Goal: Task Accomplishment & Management: Use online tool/utility

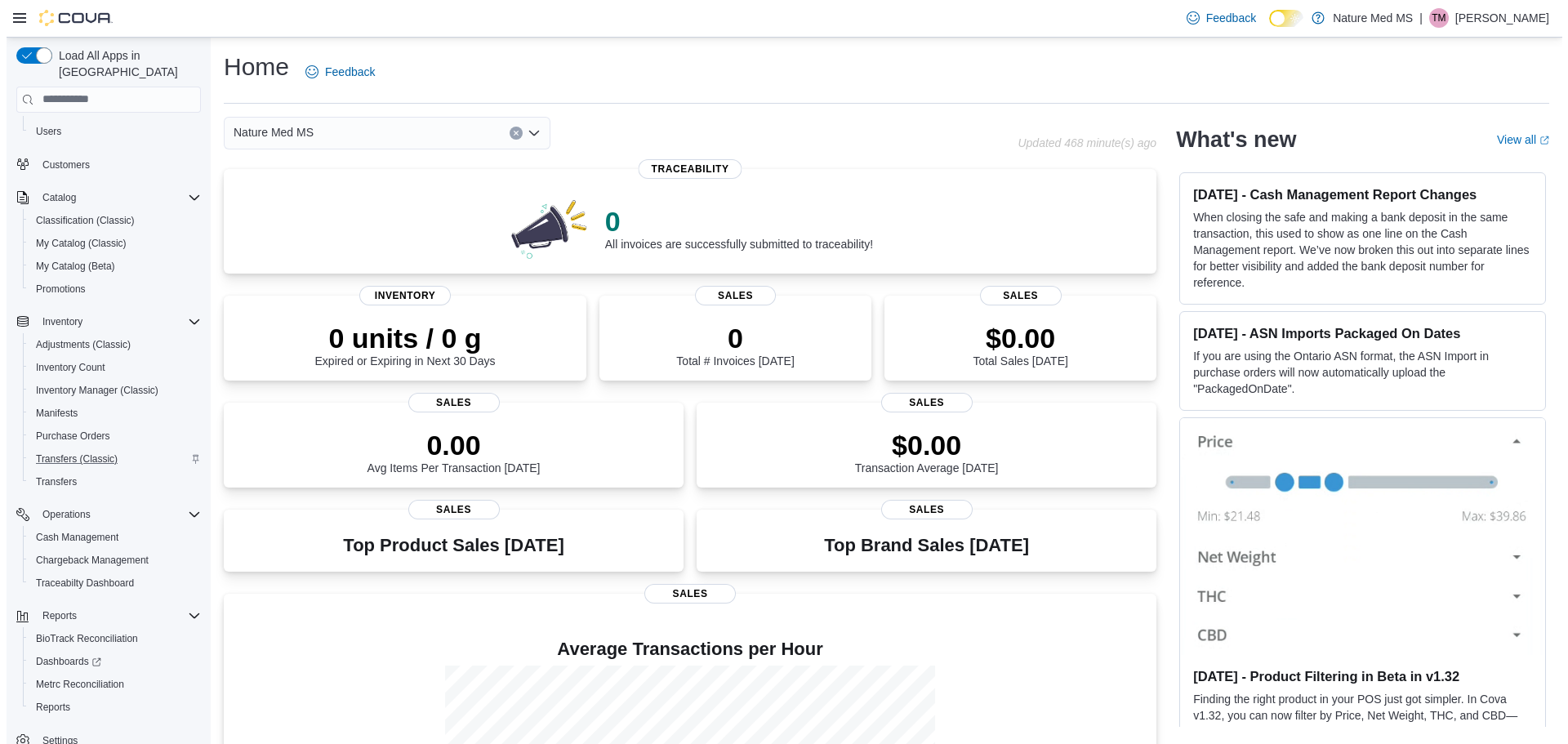
scroll to position [99, 0]
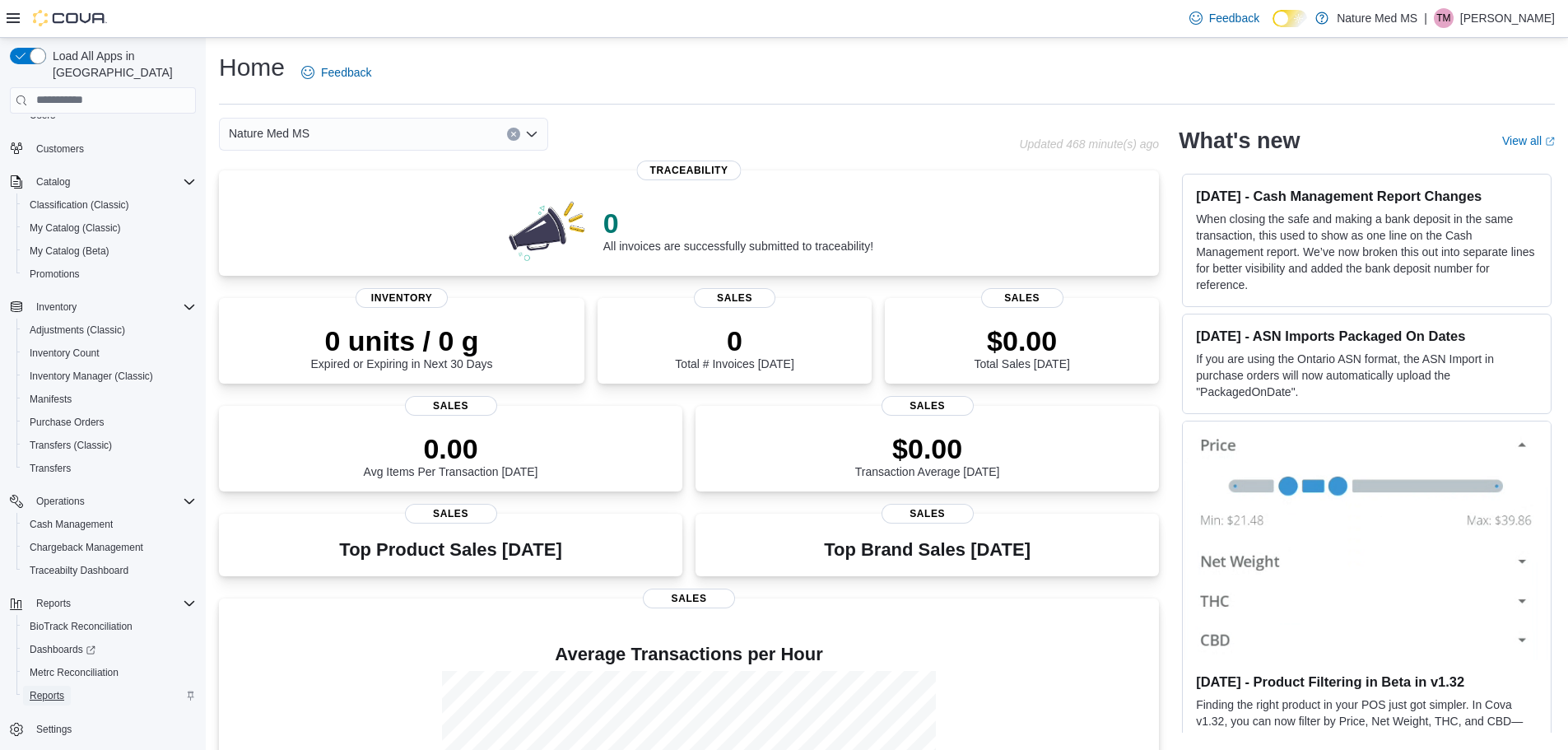
click at [59, 689] on span "Reports" at bounding box center [47, 696] width 35 height 14
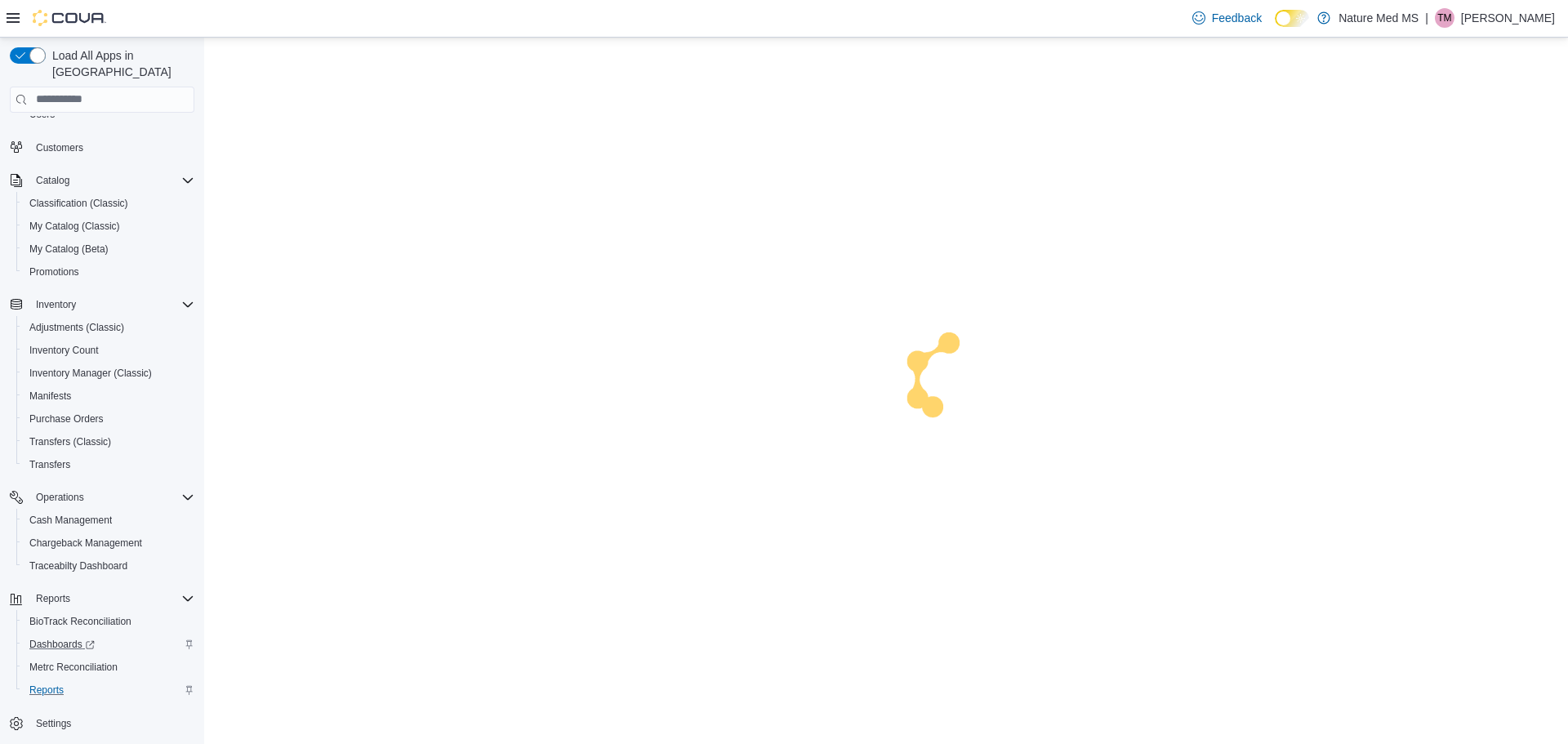
scroll to position [49, 0]
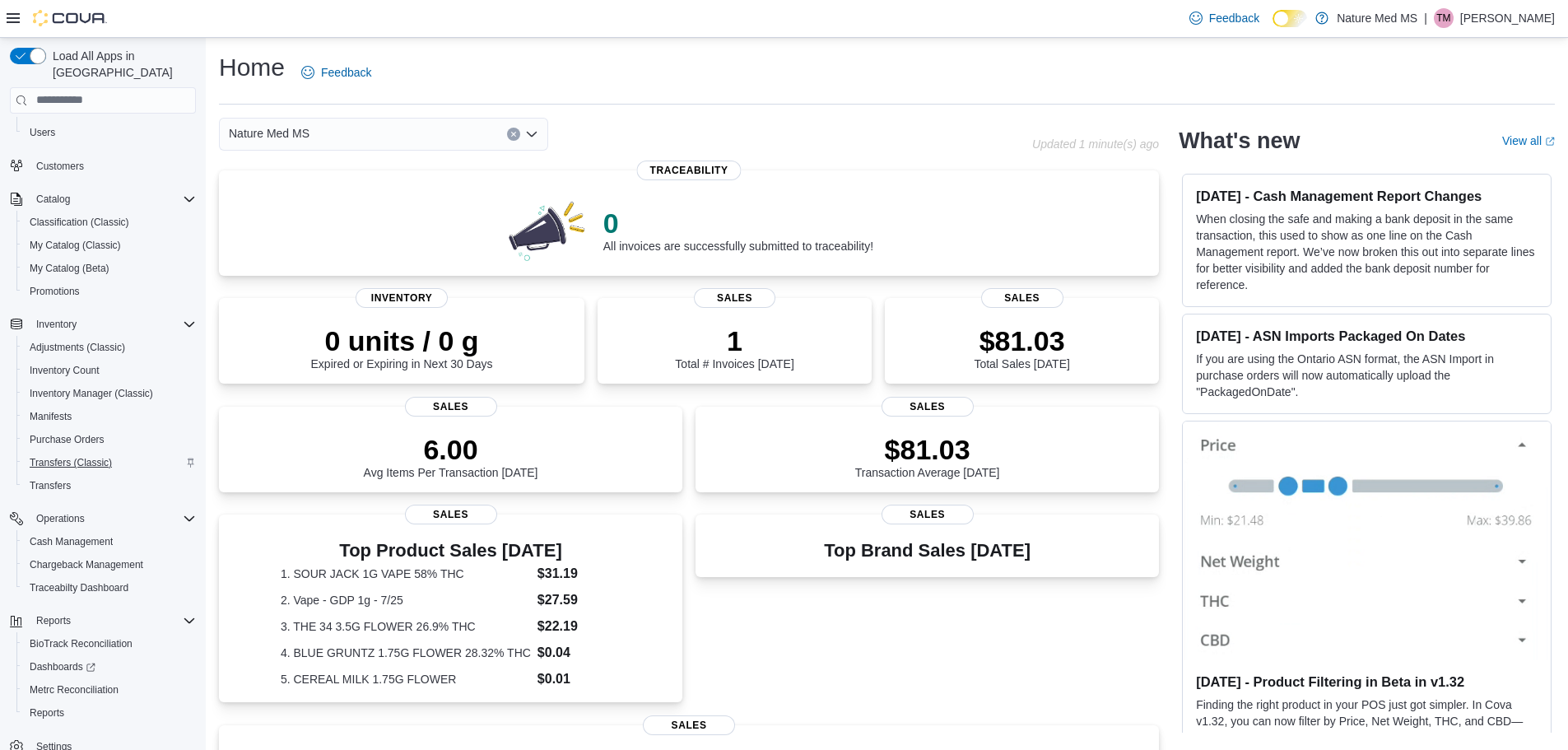
scroll to position [99, 0]
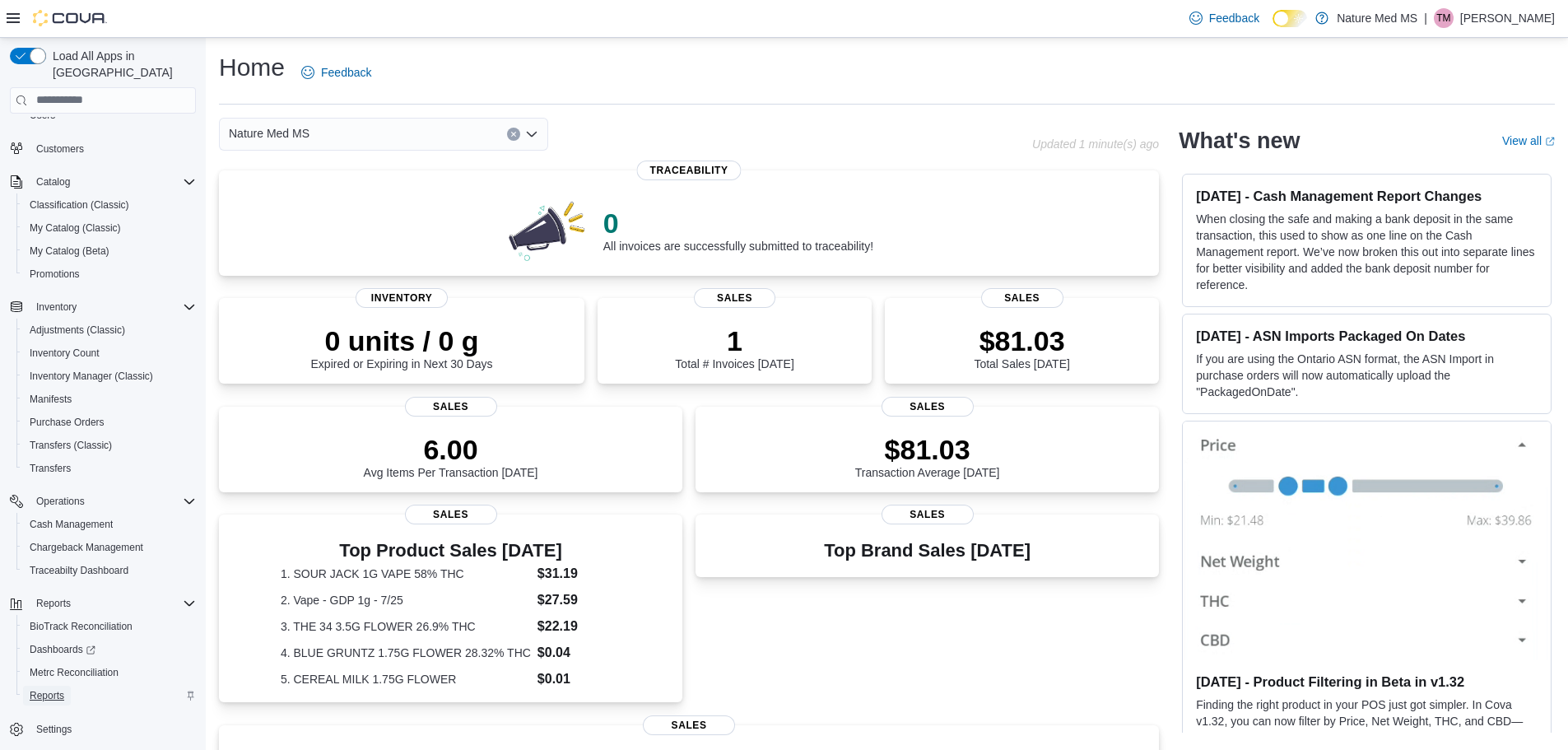
click at [52, 689] on span "Reports" at bounding box center [47, 696] width 35 height 14
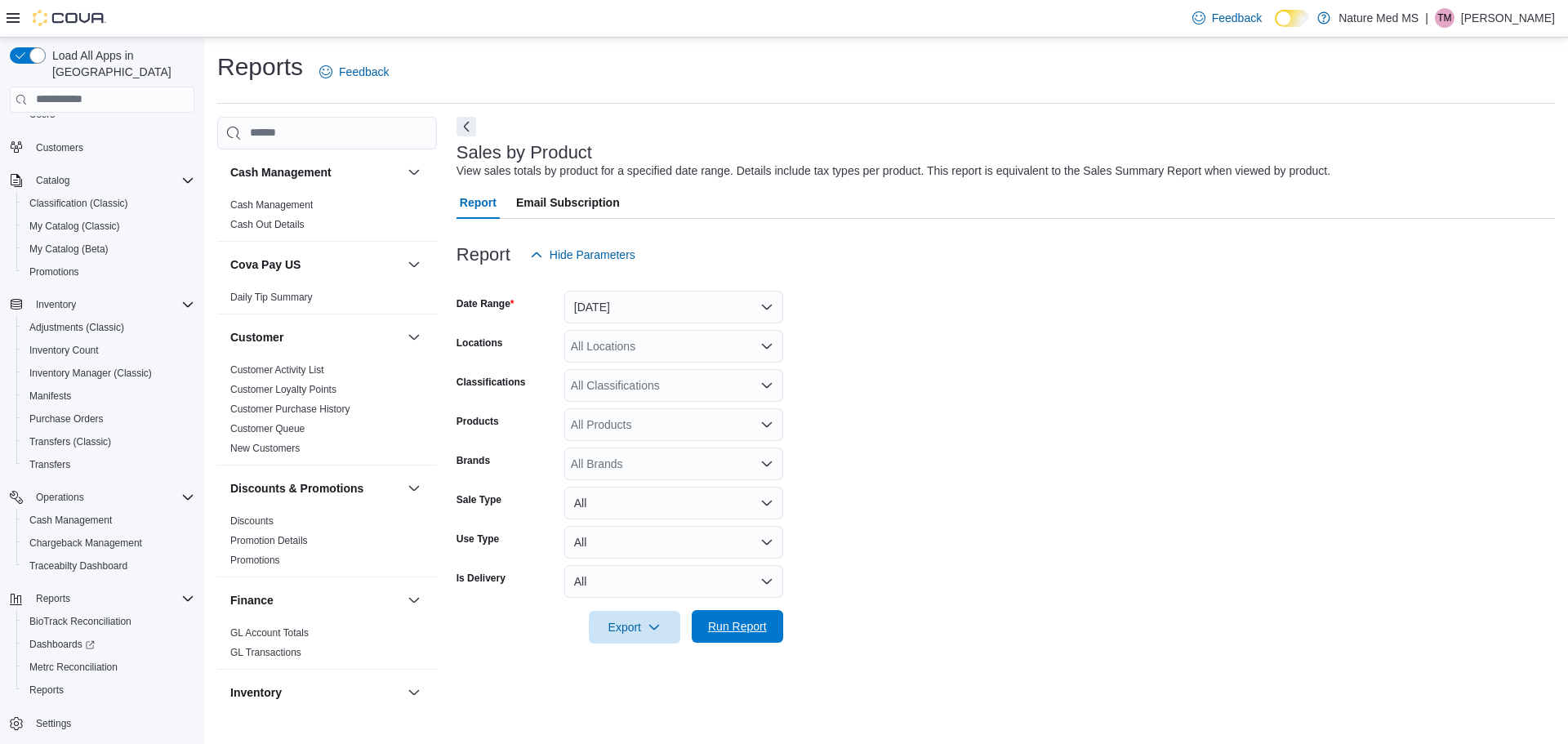
click at [760, 628] on span "Run Report" at bounding box center [738, 626] width 59 height 16
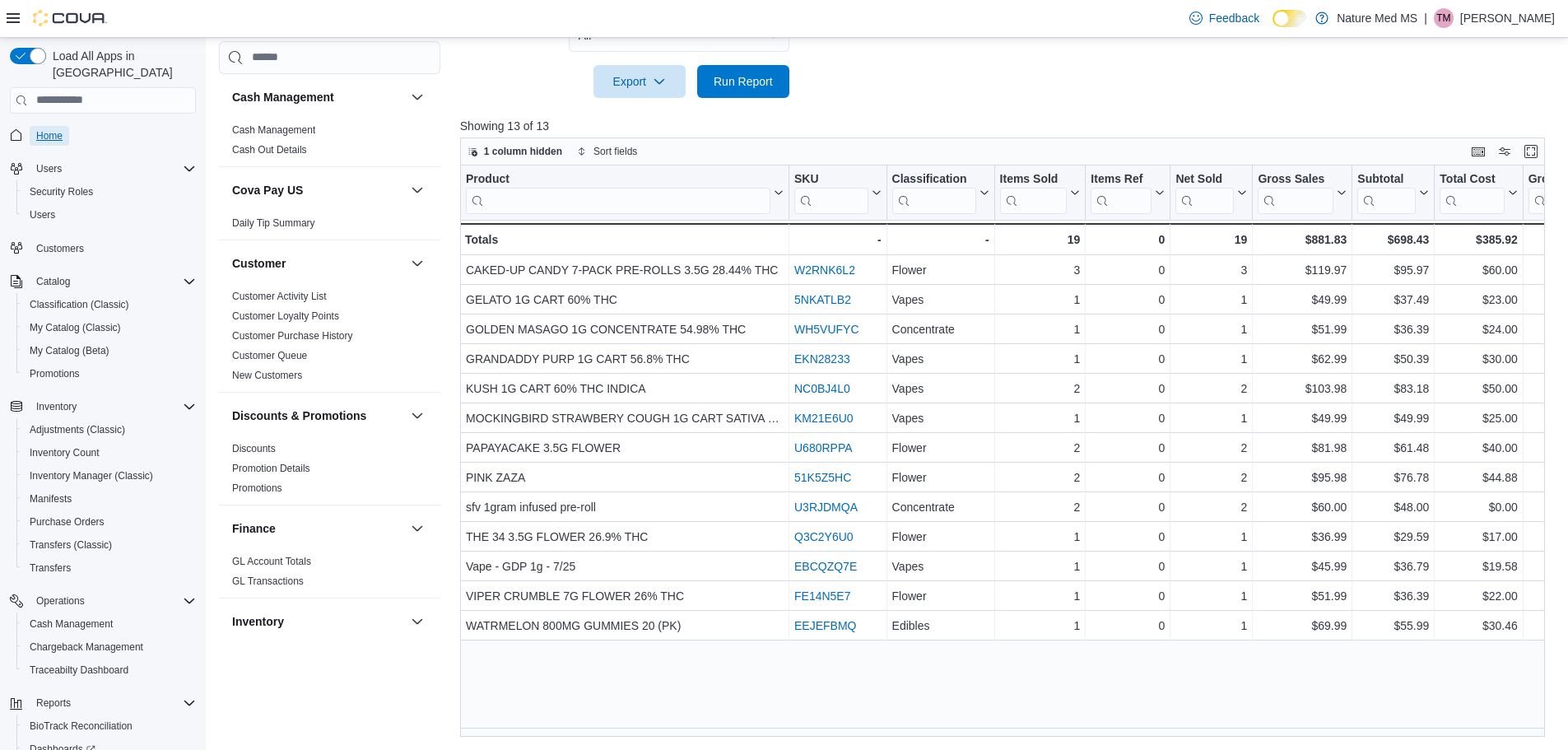
click at [34, 126] on link "Home" at bounding box center [49, 135] width 40 height 20
